Goal: Information Seeking & Learning: Learn about a topic

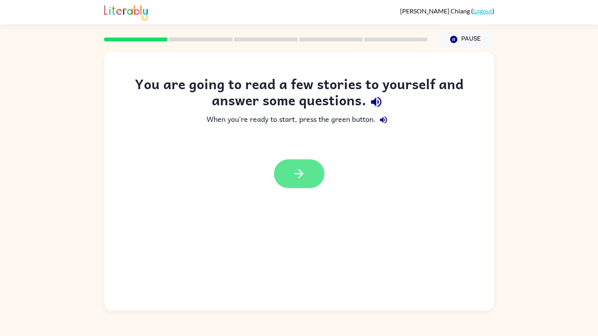
click at [303, 166] on button "button" at bounding box center [299, 173] width 50 height 29
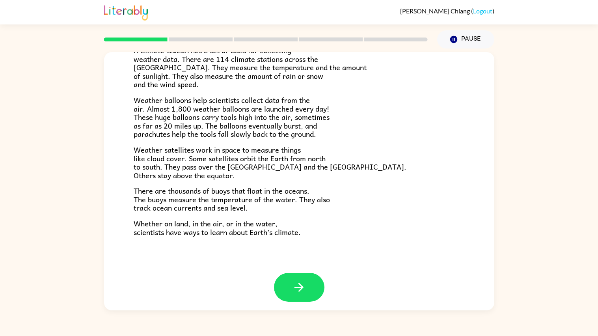
scroll to position [187, 0]
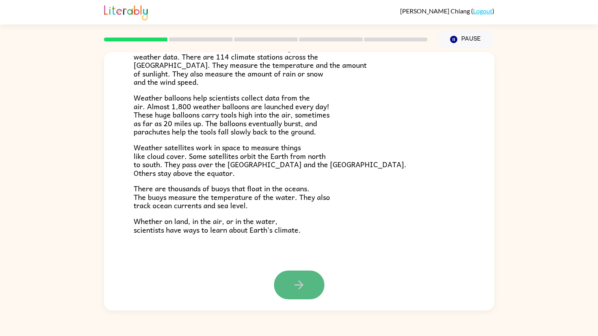
click at [295, 278] on icon "button" at bounding box center [299, 285] width 14 height 14
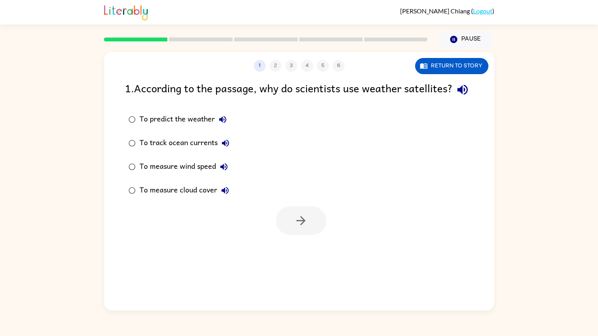
scroll to position [0, 0]
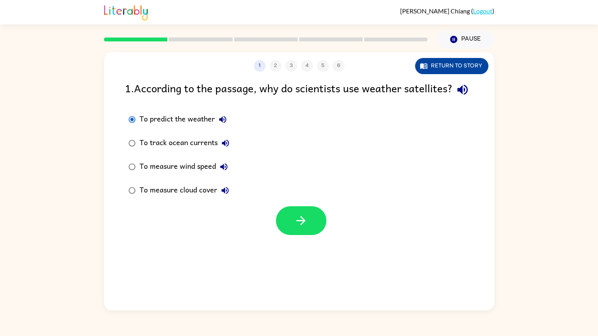
click at [430, 66] on button "Return to story" at bounding box center [451, 66] width 73 height 16
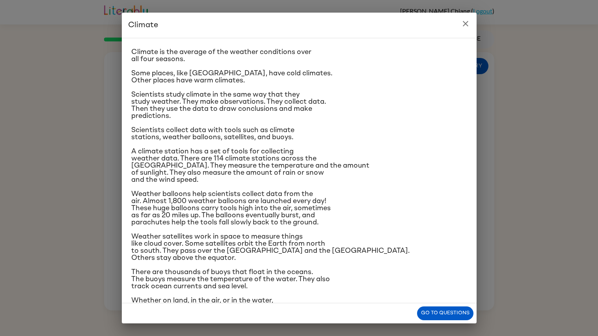
scroll to position [33, 0]
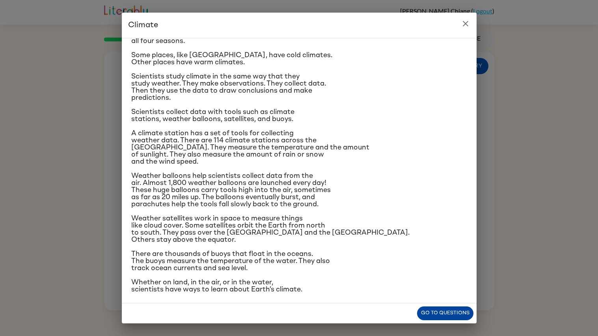
click at [446, 311] on button "Go to questions" at bounding box center [445, 314] width 56 height 14
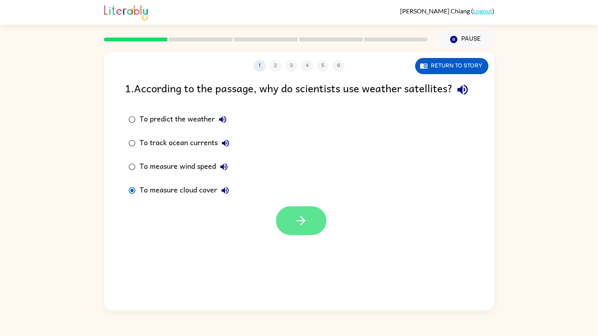
click at [286, 235] on button "button" at bounding box center [301, 220] width 50 height 29
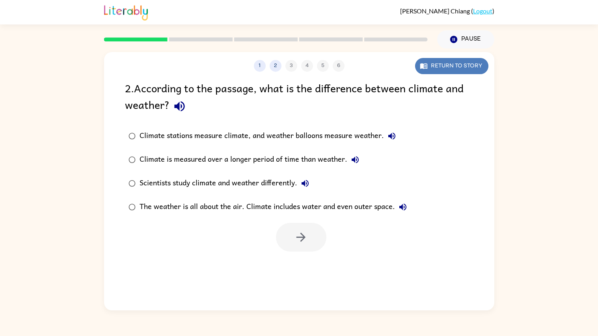
click at [430, 70] on button "Return to story" at bounding box center [451, 66] width 73 height 16
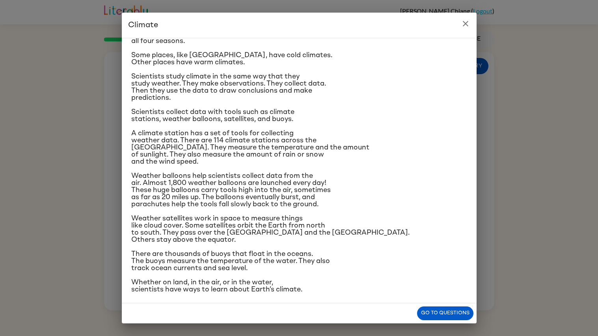
scroll to position [0, 0]
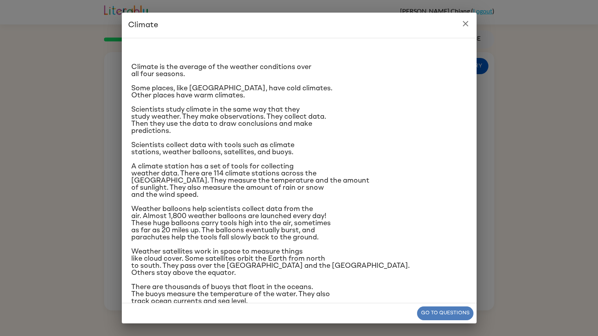
click at [434, 309] on button "Go to questions" at bounding box center [445, 314] width 56 height 14
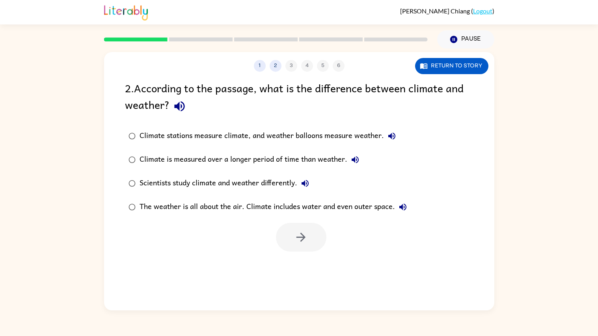
click at [149, 179] on div "Scientists study climate and weather differently." at bounding box center [227, 184] width 174 height 16
click at [323, 245] on button "button" at bounding box center [301, 237] width 50 height 29
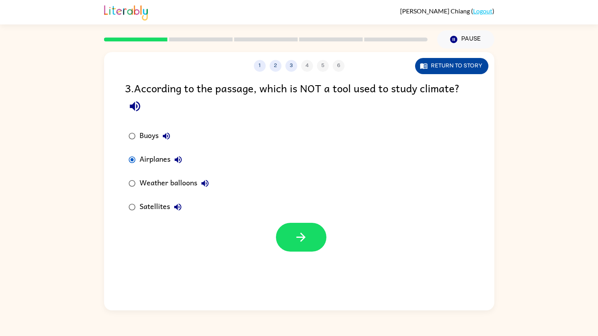
click at [463, 62] on button "Return to story" at bounding box center [451, 66] width 73 height 16
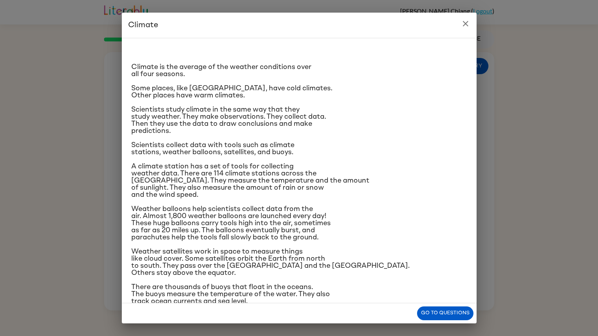
scroll to position [33, 0]
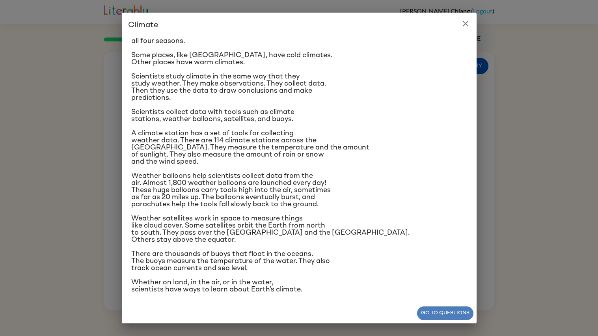
click at [432, 312] on button "Go to questions" at bounding box center [445, 314] width 56 height 14
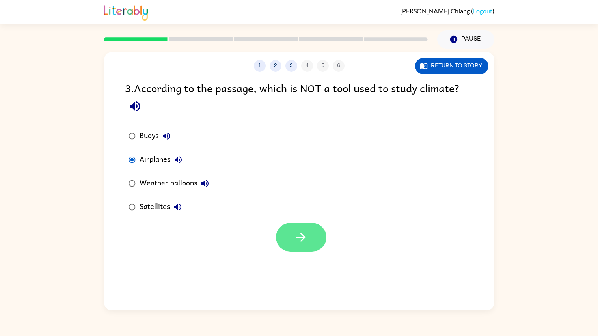
click at [305, 247] on button "button" at bounding box center [301, 237] width 50 height 29
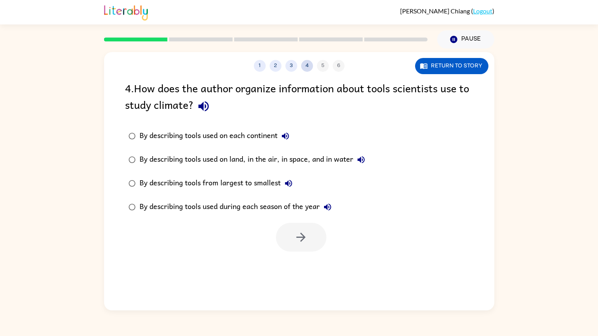
click at [304, 67] on button "4" at bounding box center [307, 66] width 12 height 12
click at [324, 66] on div "1 2 3 4 5 6" at bounding box center [299, 66] width 391 height 12
click at [323, 65] on div "1 2 3 4 5 6" at bounding box center [299, 66] width 391 height 12
click at [342, 73] on div "1 2 3 4 5 6 Return to story 4 . How does the author organize information about …" at bounding box center [299, 181] width 391 height 258
click at [287, 71] on div "1 2 3 4 5 6" at bounding box center [299, 66] width 391 height 12
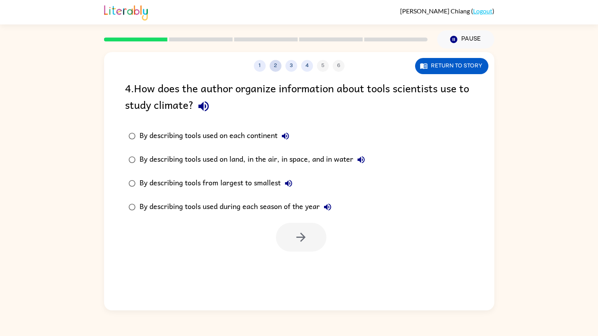
click at [273, 64] on button "2" at bounding box center [276, 66] width 12 height 12
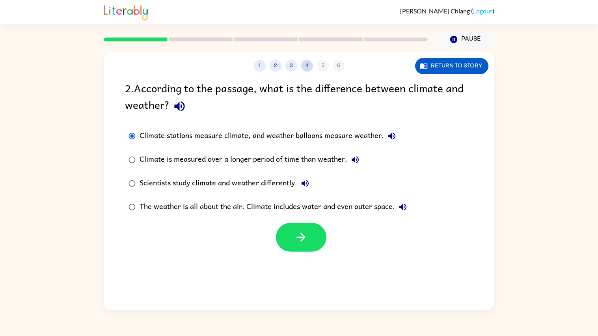
click at [312, 64] on button "4" at bounding box center [307, 66] width 12 height 12
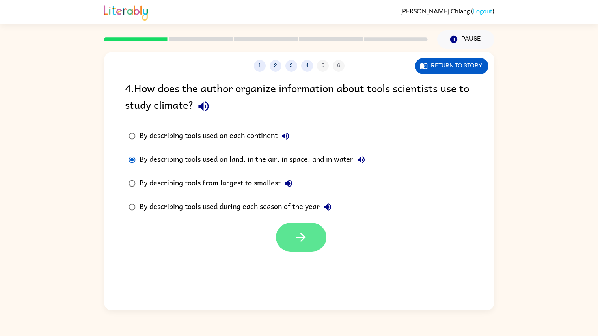
click at [286, 235] on button "button" at bounding box center [301, 237] width 50 height 29
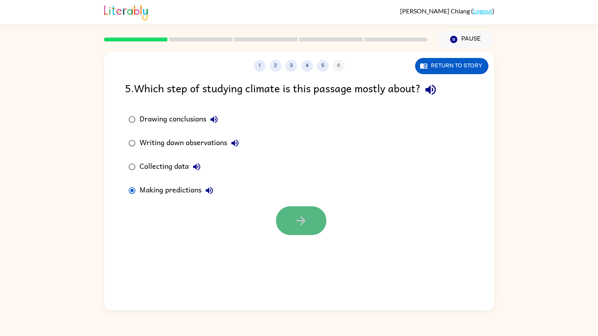
click at [281, 218] on button "button" at bounding box center [301, 220] width 50 height 29
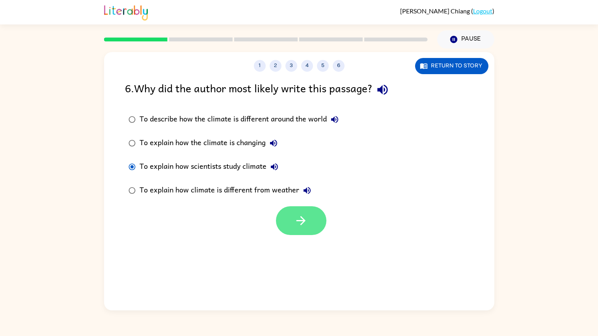
click at [312, 228] on button "button" at bounding box center [301, 220] width 50 height 29
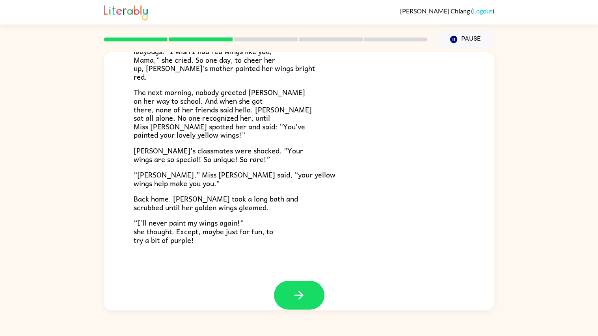
scroll to position [177, 0]
click at [286, 291] on button "button" at bounding box center [299, 294] width 50 height 29
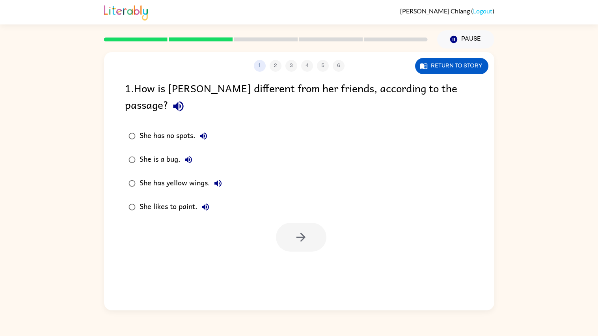
scroll to position [0, 0]
click at [146, 176] on div "She has yellow wings." at bounding box center [183, 184] width 86 height 16
click at [299, 230] on icon "button" at bounding box center [301, 237] width 14 height 14
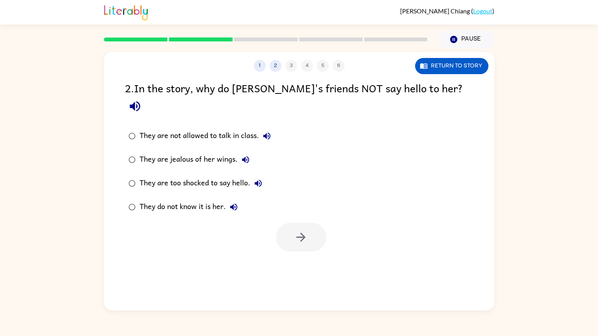
click at [148, 199] on div "They do not know it is her." at bounding box center [191, 207] width 102 height 16
click at [321, 223] on button "button" at bounding box center [301, 237] width 50 height 29
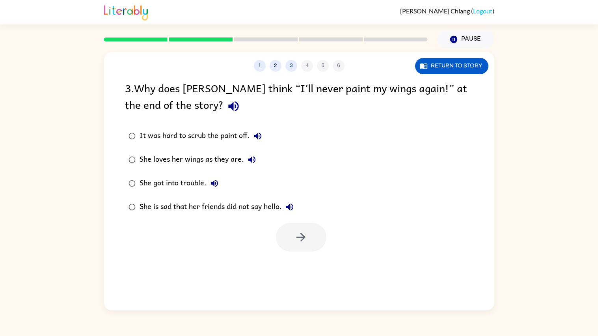
click at [142, 157] on div "She loves her wings as they are." at bounding box center [200, 160] width 120 height 16
click at [304, 234] on icon "button" at bounding box center [301, 237] width 14 height 14
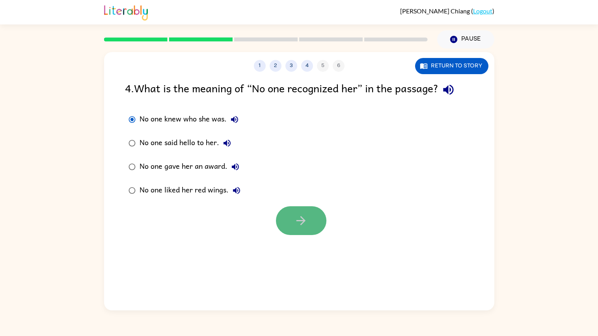
click at [290, 223] on button "button" at bounding box center [301, 220] width 50 height 29
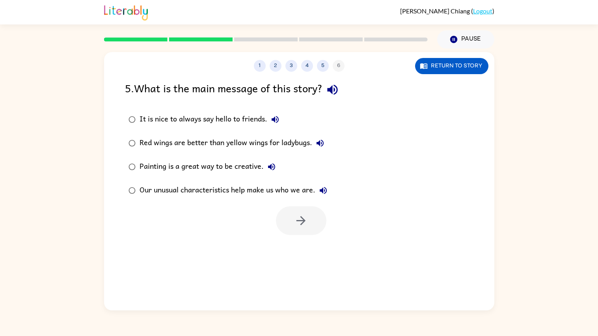
click at [164, 193] on div "Our unusual characteristics help make us who we are." at bounding box center [236, 191] width 192 height 16
click at [291, 223] on button "button" at bounding box center [301, 220] width 50 height 29
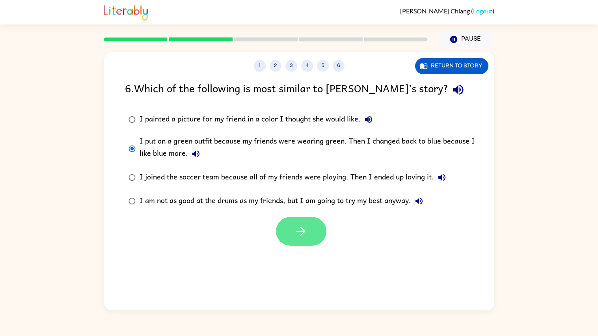
click at [289, 237] on button "button" at bounding box center [301, 231] width 50 height 29
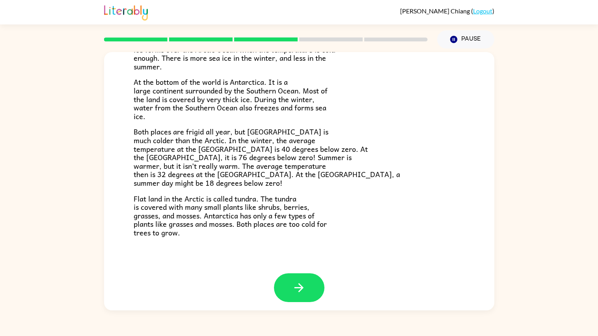
scroll to position [133, 0]
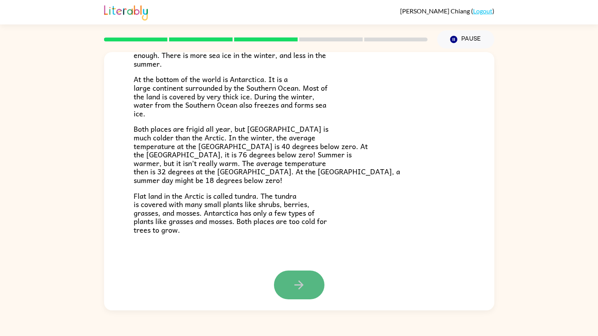
click at [290, 288] on button "button" at bounding box center [299, 285] width 50 height 29
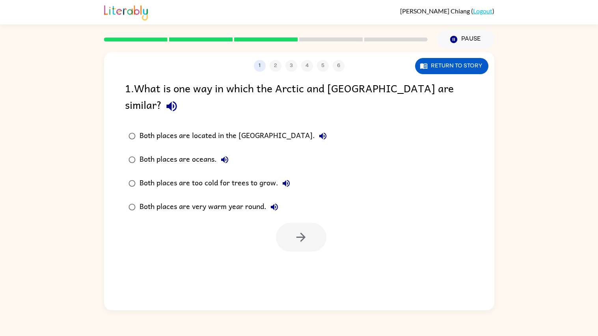
scroll to position [0, 0]
click at [146, 176] on div "Both places are too cold for trees to grow." at bounding box center [217, 184] width 155 height 16
click at [295, 230] on icon "button" at bounding box center [301, 237] width 14 height 14
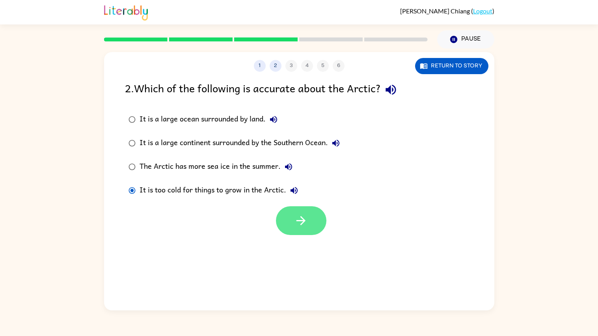
click at [316, 221] on button "button" at bounding box center [301, 220] width 50 height 29
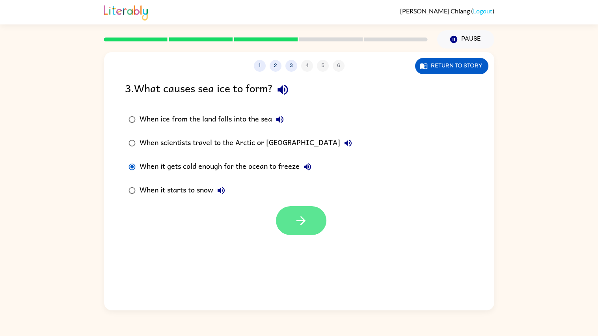
click at [294, 222] on icon "button" at bounding box center [301, 221] width 14 height 14
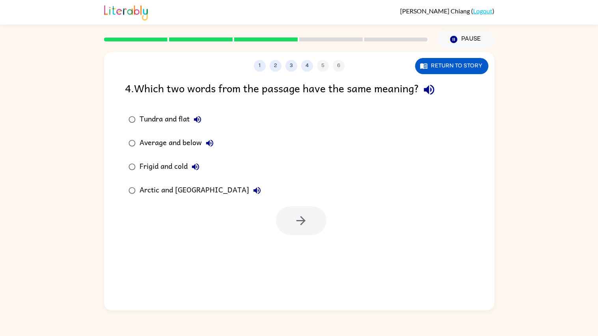
click at [147, 120] on div "Tundra and flat" at bounding box center [173, 120] width 66 height 16
click at [288, 225] on button "button" at bounding box center [301, 220] width 50 height 29
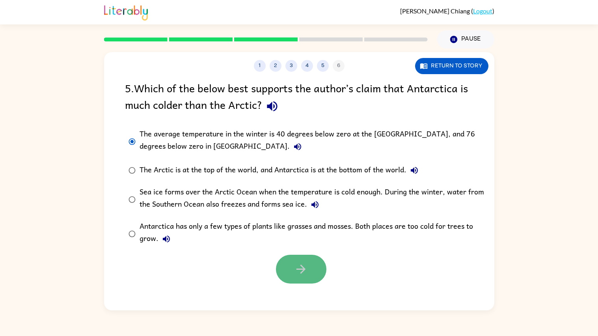
click at [293, 271] on button "button" at bounding box center [301, 269] width 50 height 29
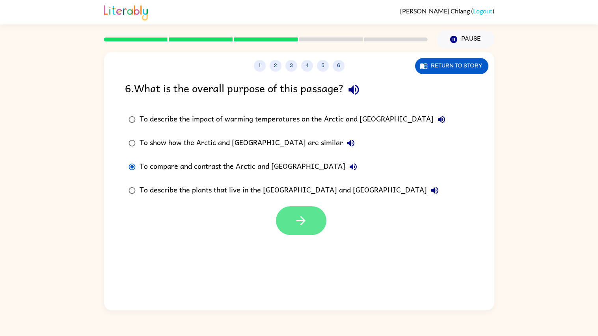
click at [294, 215] on icon "button" at bounding box center [301, 221] width 14 height 14
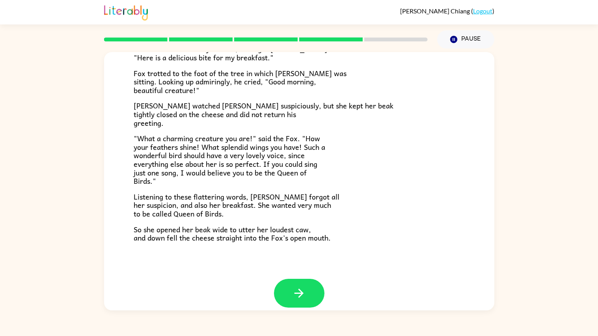
scroll to position [121, 0]
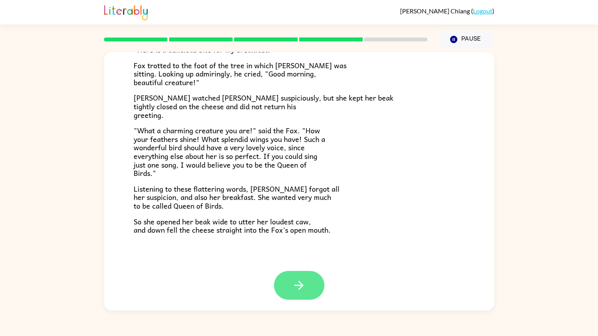
click at [303, 281] on icon "button" at bounding box center [299, 286] width 14 height 14
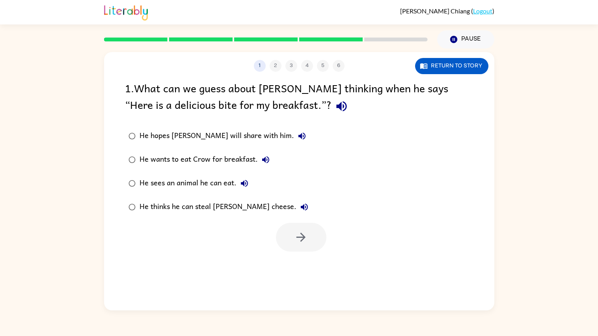
scroll to position [0, 0]
click at [140, 208] on div "He thinks he can steal [PERSON_NAME] cheese." at bounding box center [226, 207] width 173 height 16
click at [306, 236] on icon "button" at bounding box center [301, 237] width 14 height 14
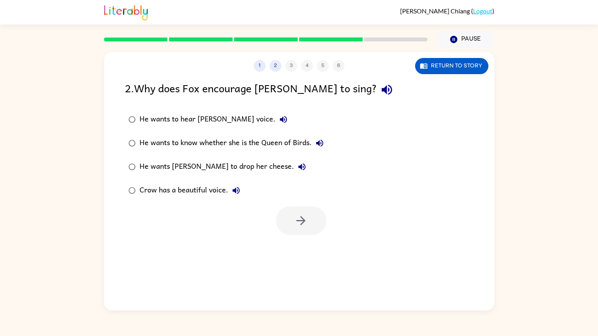
click at [142, 174] on div "He wants [PERSON_NAME] to drop her cheese." at bounding box center [225, 167] width 170 height 16
click at [318, 217] on button "button" at bounding box center [301, 220] width 50 height 29
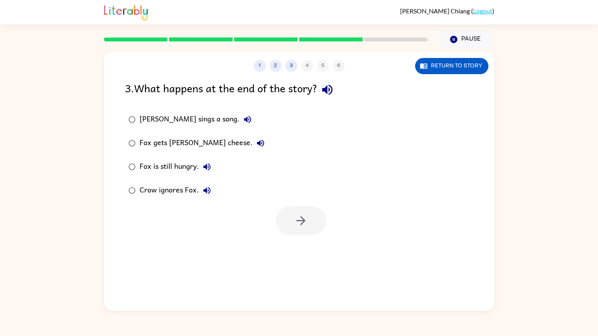
click at [146, 149] on div "Fox gets [PERSON_NAME] cheese." at bounding box center [204, 143] width 129 height 16
click at [283, 223] on button "button" at bounding box center [301, 220] width 50 height 29
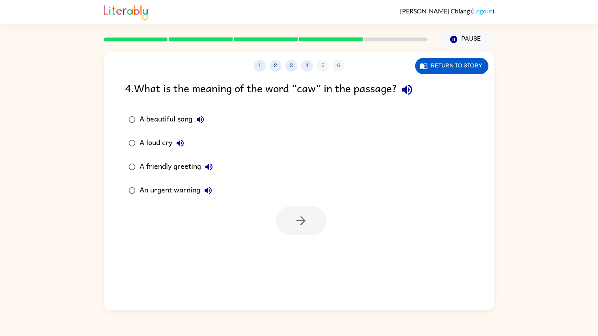
click at [141, 148] on div "A loud cry" at bounding box center [164, 143] width 49 height 16
click at [314, 222] on button "button" at bounding box center [301, 220] width 50 height 29
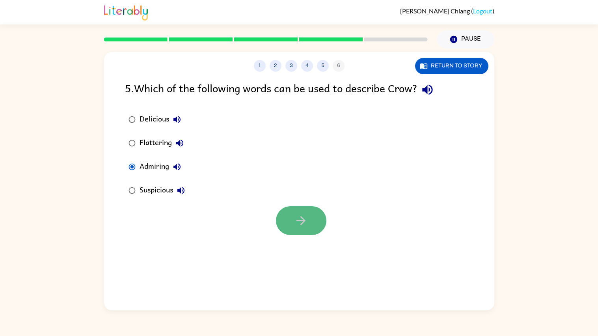
click at [318, 222] on button "button" at bounding box center [301, 220] width 50 height 29
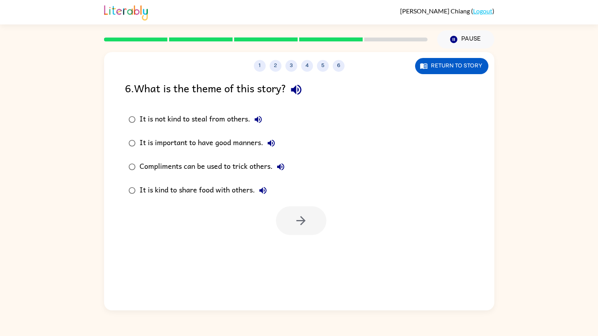
click at [144, 172] on div "Compliments can be used to trick others." at bounding box center [214, 167] width 149 height 16
click at [291, 221] on button "button" at bounding box center [301, 220] width 50 height 29
